Goal: Information Seeking & Learning: Learn about a topic

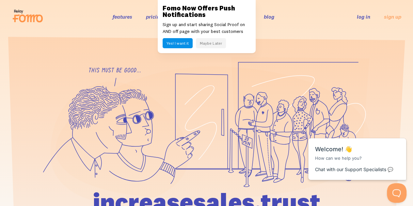
click at [209, 41] on button "Maybe Later" at bounding box center [211, 43] width 30 height 10
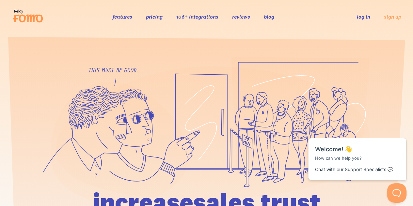
click at [123, 15] on link "features" at bounding box center [123, 16] width 20 height 7
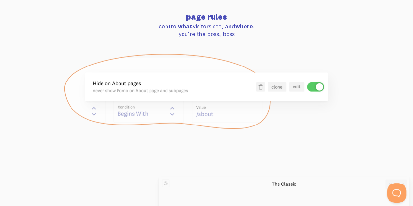
scroll to position [663, 0]
click at [131, 117] on img at bounding box center [206, 91] width 287 height 76
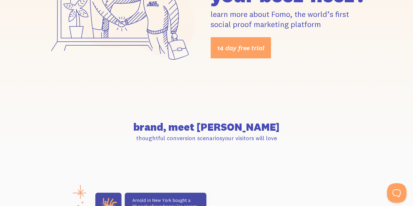
scroll to position [0, 0]
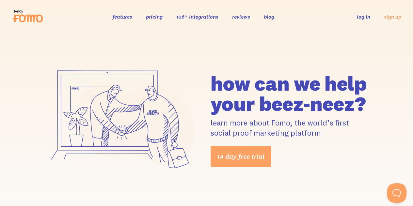
click at [210, 19] on link "106+ integrations" at bounding box center [197, 16] width 42 height 7
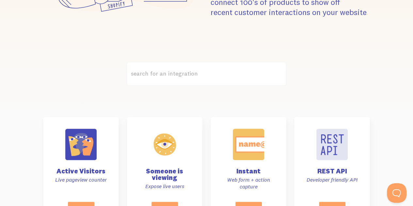
scroll to position [146, 0]
click at [196, 73] on label "search for an integration" at bounding box center [207, 74] width 160 height 24
click at [196, 73] on input "search for an integration" at bounding box center [207, 74] width 160 height 24
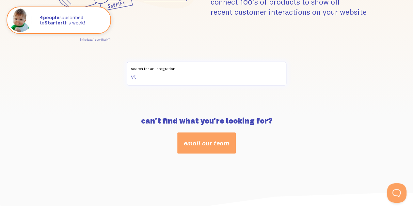
type input "v"
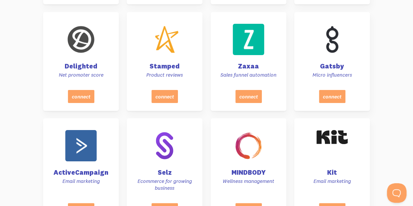
scroll to position [1227, 0]
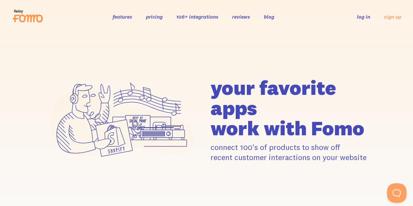
click at [148, 15] on link "pricing" at bounding box center [154, 16] width 17 height 7
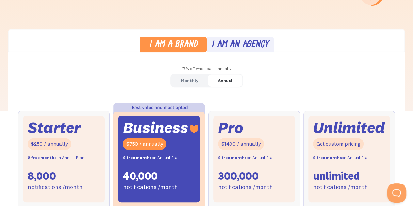
scroll to position [149, 0]
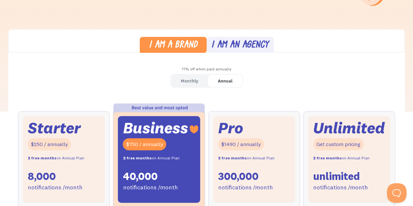
click at [188, 75] on link "Monthly" at bounding box center [189, 81] width 37 height 13
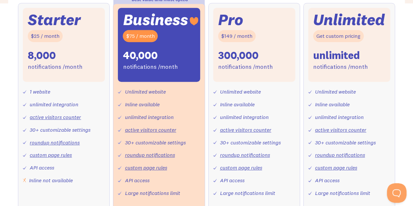
scroll to position [256, 0]
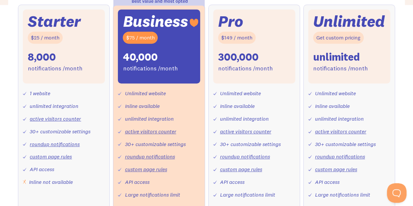
click at [154, 133] on link "active visitors counter" at bounding box center [150, 131] width 51 height 7
click at [145, 156] on link "roundup notifications" at bounding box center [150, 156] width 50 height 7
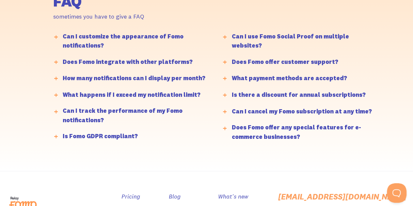
scroll to position [1584, 0]
click at [150, 78] on div "How many notifications can I display per month?" at bounding box center [134, 77] width 143 height 9
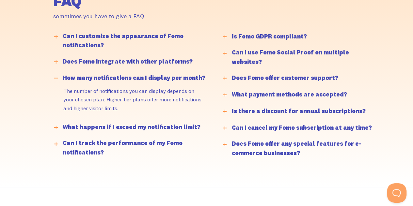
click at [150, 78] on div "How many notifications can I display per month?" at bounding box center [134, 77] width 143 height 9
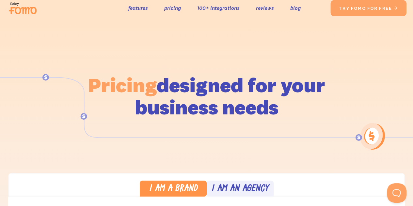
scroll to position [0, 0]
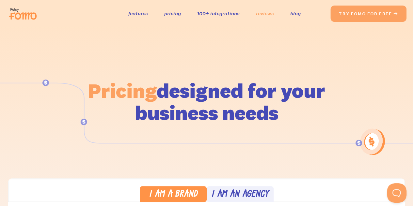
click at [266, 12] on link "reviews" at bounding box center [265, 13] width 18 height 9
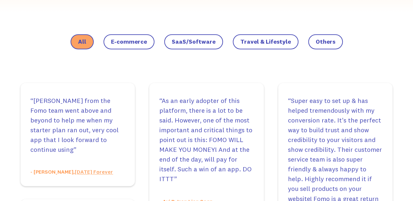
scroll to position [443, 0]
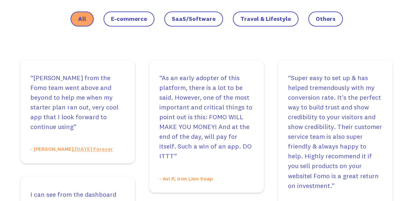
click at [130, 14] on label "E-commerce" at bounding box center [128, 18] width 51 height 15
click at [0, 0] on input "E-commerce" at bounding box center [0, 0] width 0 height 0
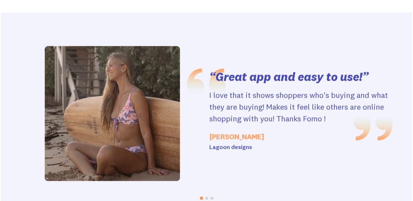
scroll to position [565, 0]
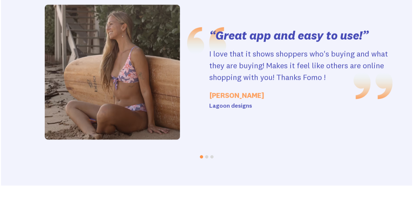
click at [206, 158] on li at bounding box center [206, 157] width 5 height 6
click at [206, 158] on button "Go to slide 2" at bounding box center [206, 156] width 3 height 3
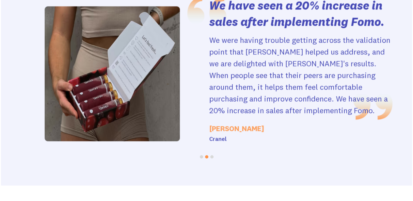
click at [212, 158] on button "Go to slide 3" at bounding box center [211, 156] width 3 height 3
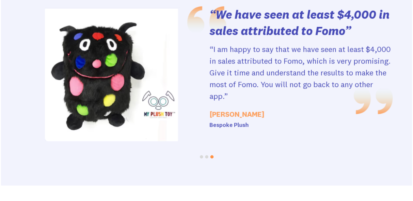
click at [206, 158] on button "Go to slide 2" at bounding box center [206, 156] width 3 height 3
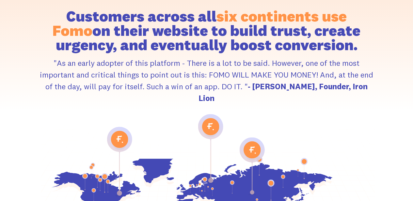
scroll to position [862, 0]
